Goal: Task Accomplishment & Management: Use online tool/utility

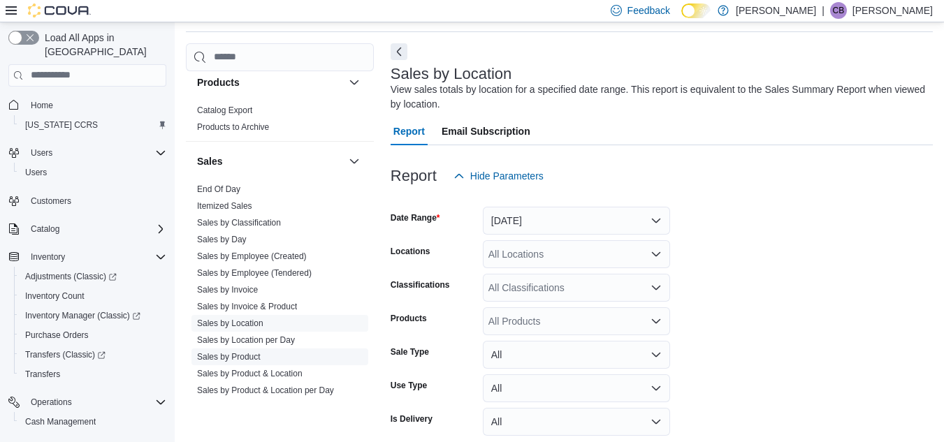
scroll to position [979, 0]
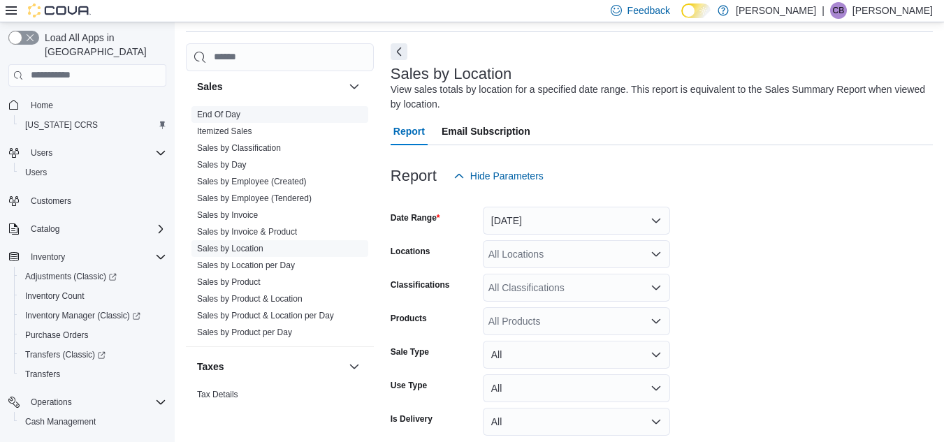
click at [211, 110] on link "End Of Day" at bounding box center [218, 115] width 43 height 10
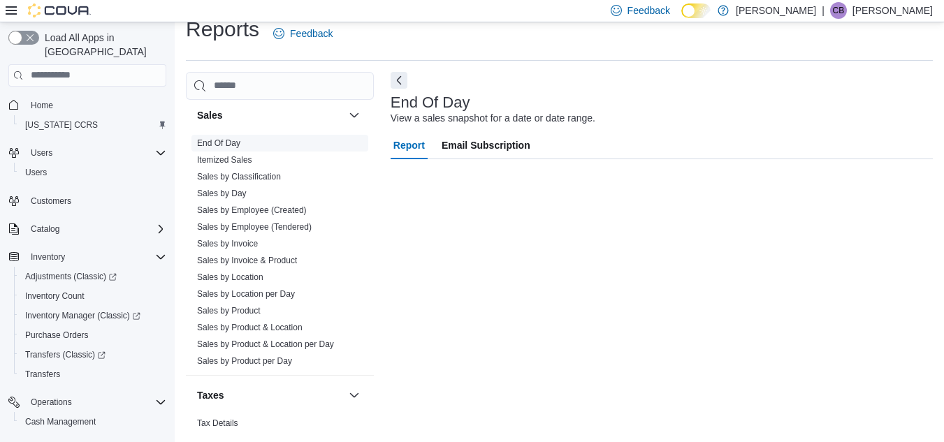
scroll to position [18, 0]
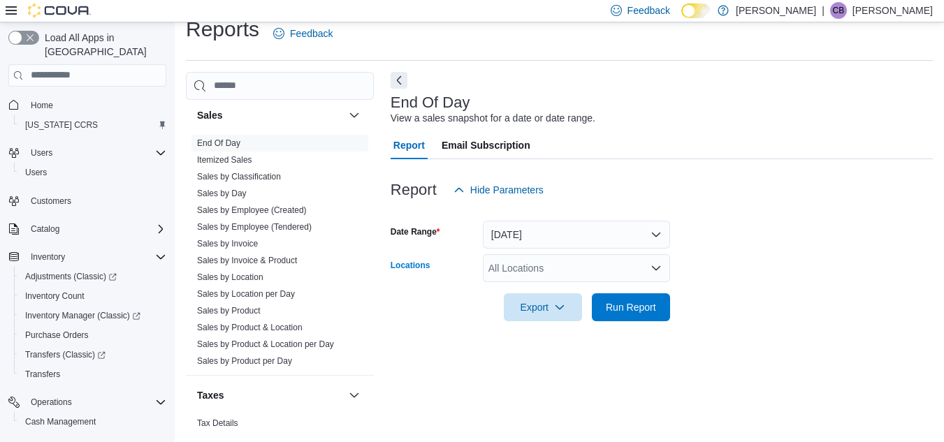
click at [653, 266] on icon "Open list of options" at bounding box center [656, 268] width 8 height 4
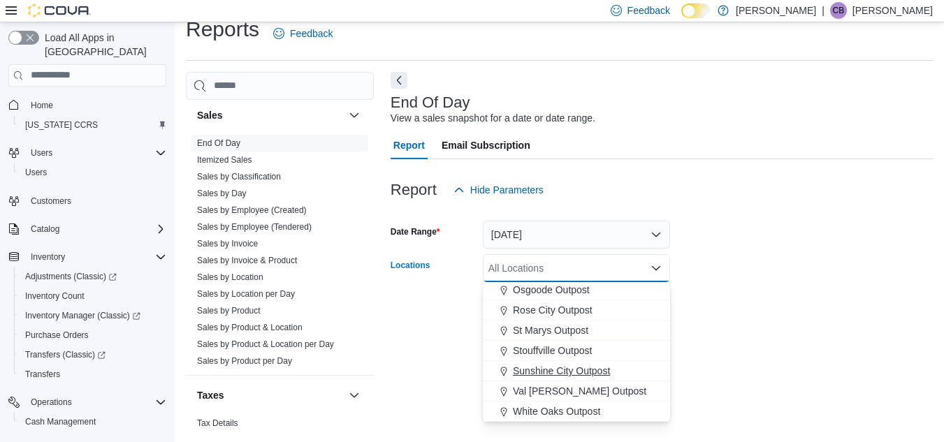
click at [569, 370] on span "Sunshine City Outpost" at bounding box center [561, 371] width 97 height 14
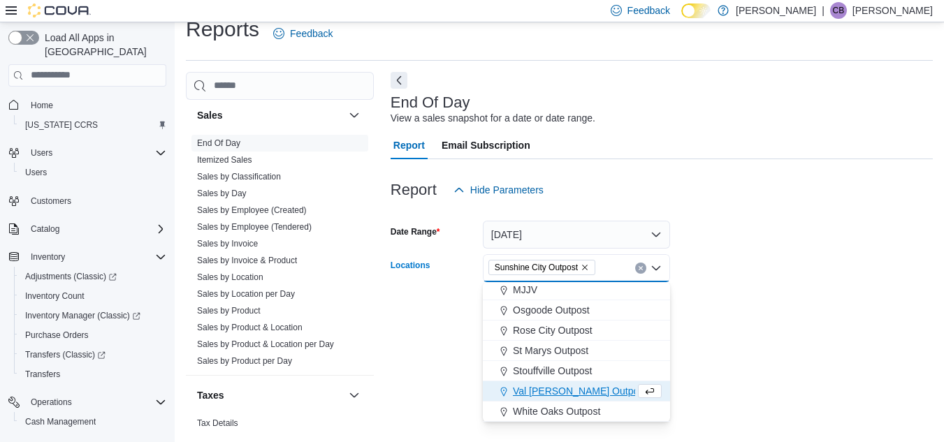
scroll to position [347, 0]
click at [796, 197] on div "Report Hide Parameters" at bounding box center [662, 190] width 542 height 28
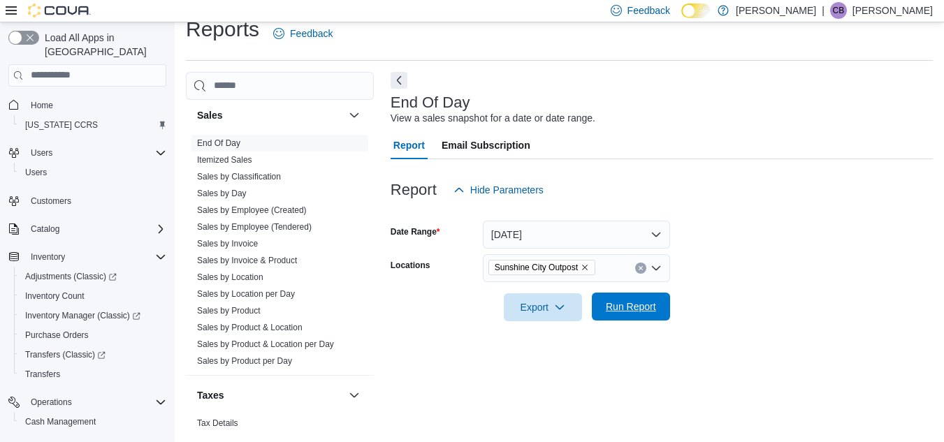
click at [626, 299] on span "Run Report" at bounding box center [631, 307] width 62 height 28
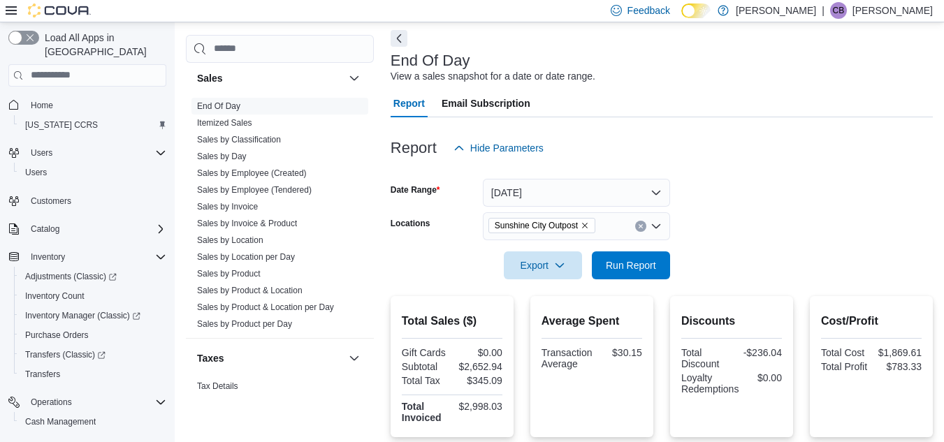
scroll to position [53, 0]
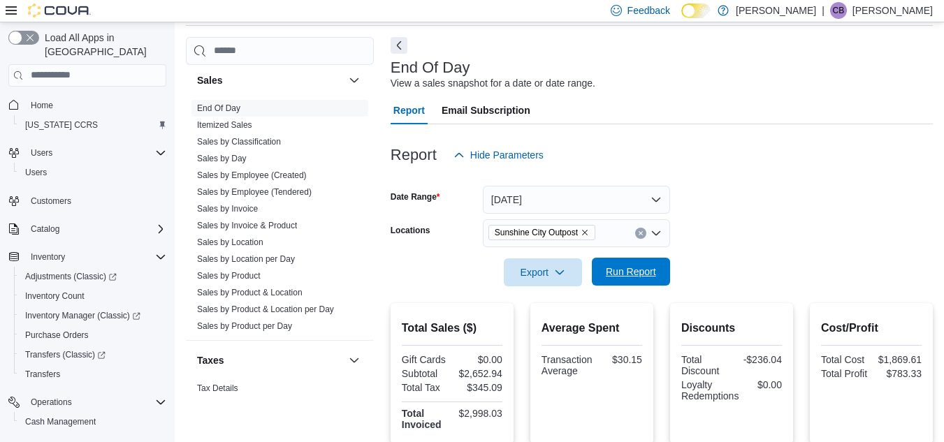
click at [626, 271] on span "Run Report" at bounding box center [631, 272] width 50 height 14
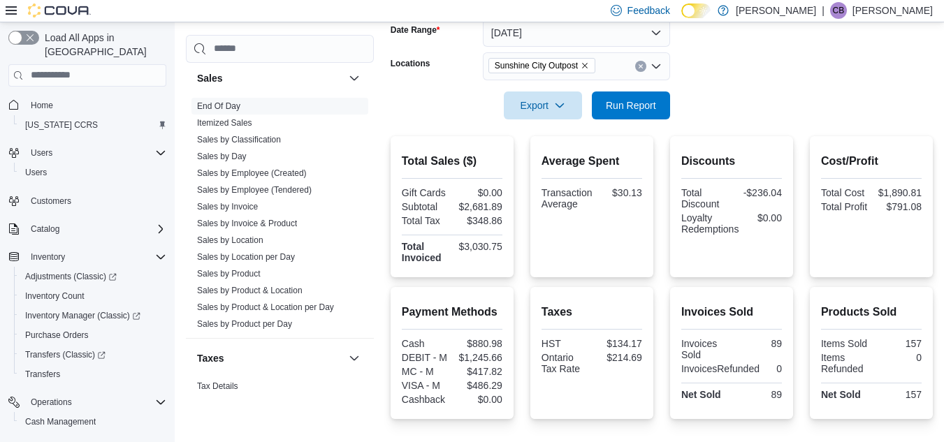
scroll to position [27, 0]
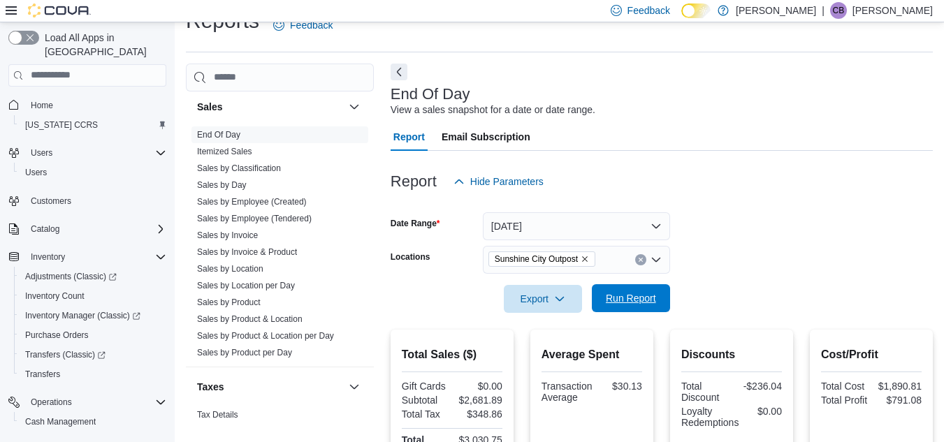
click at [640, 295] on span "Run Report" at bounding box center [631, 299] width 50 height 14
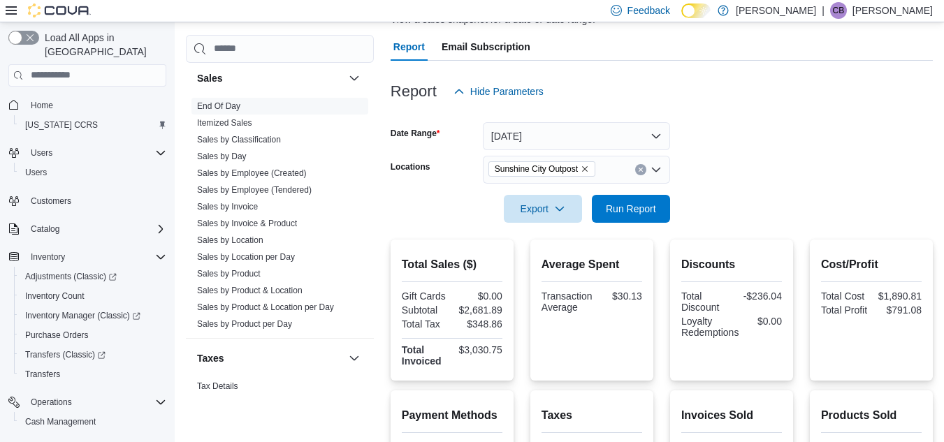
scroll to position [236, 0]
